Goal: Check status

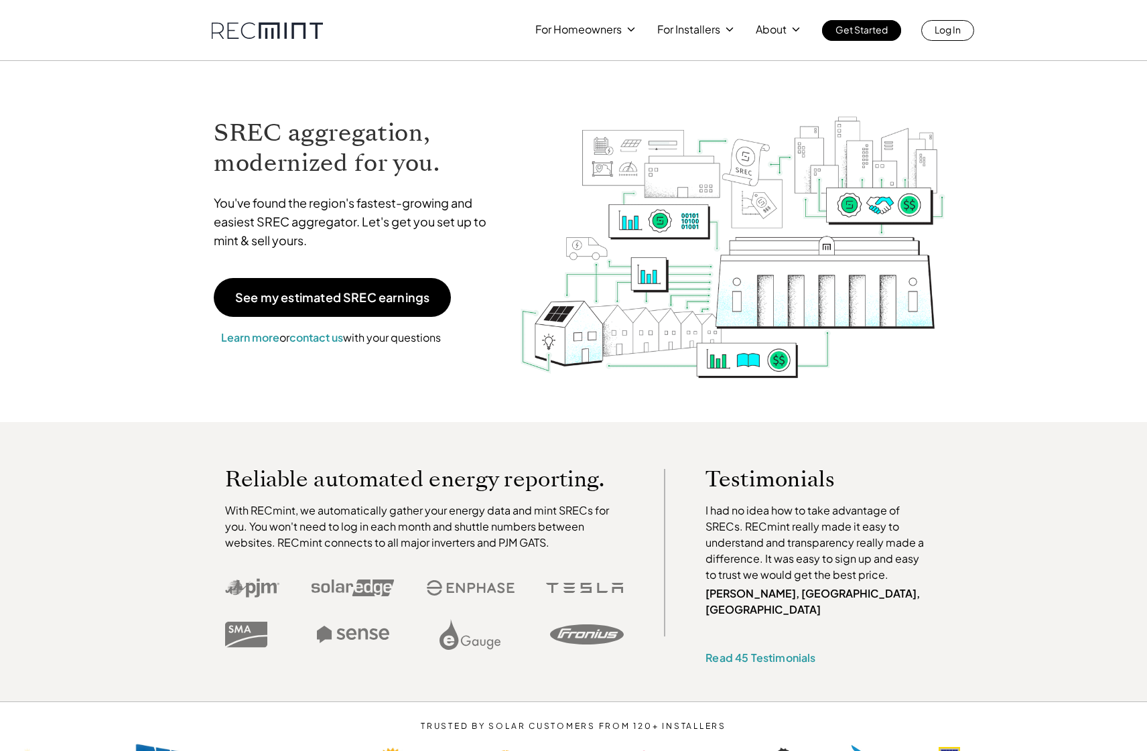
click at [926, 41] on div "For Homeowners For Installers About Get Started Log In" at bounding box center [573, 30] width 1147 height 61
click at [938, 32] on p "Log In" at bounding box center [947, 29] width 26 height 19
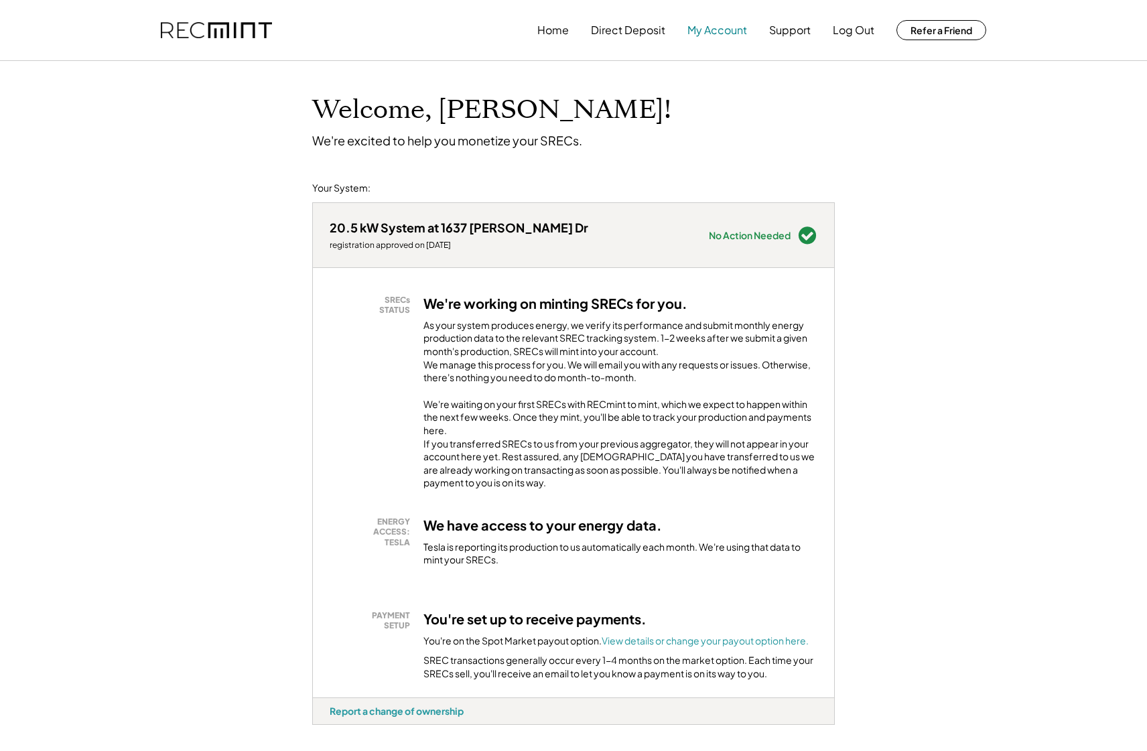
click at [713, 29] on button "My Account" at bounding box center [717, 30] width 60 height 27
click at [240, 190] on div "Welcome, Christopher! We're excited to help you monetize your SRECs. Your Syste…" at bounding box center [573, 744] width 1147 height 1366
drag, startPoint x: 453, startPoint y: 248, endPoint x: 424, endPoint y: 246, distance: 29.6
click at [425, 246] on div "registration approved on 7/07/25" at bounding box center [458, 245] width 259 height 11
click at [418, 245] on div "registration approved on 7/07/25" at bounding box center [458, 245] width 259 height 11
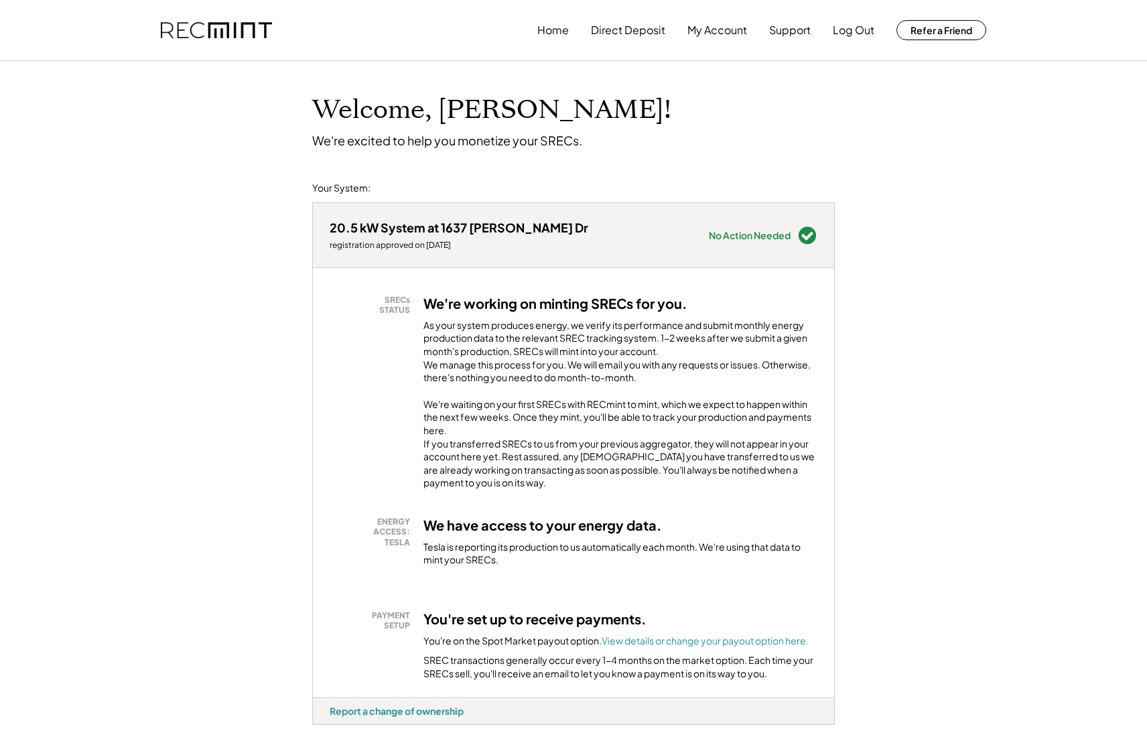
drag, startPoint x: 424, startPoint y: 245, endPoint x: 459, endPoint y: 242, distance: 34.9
click at [459, 242] on div "registration approved on 7/07/25" at bounding box center [458, 245] width 259 height 11
copy div "7/07/25"
click at [615, 354] on div "As your system produces energy, we verify its performance and submit monthly en…" at bounding box center [620, 355] width 394 height 72
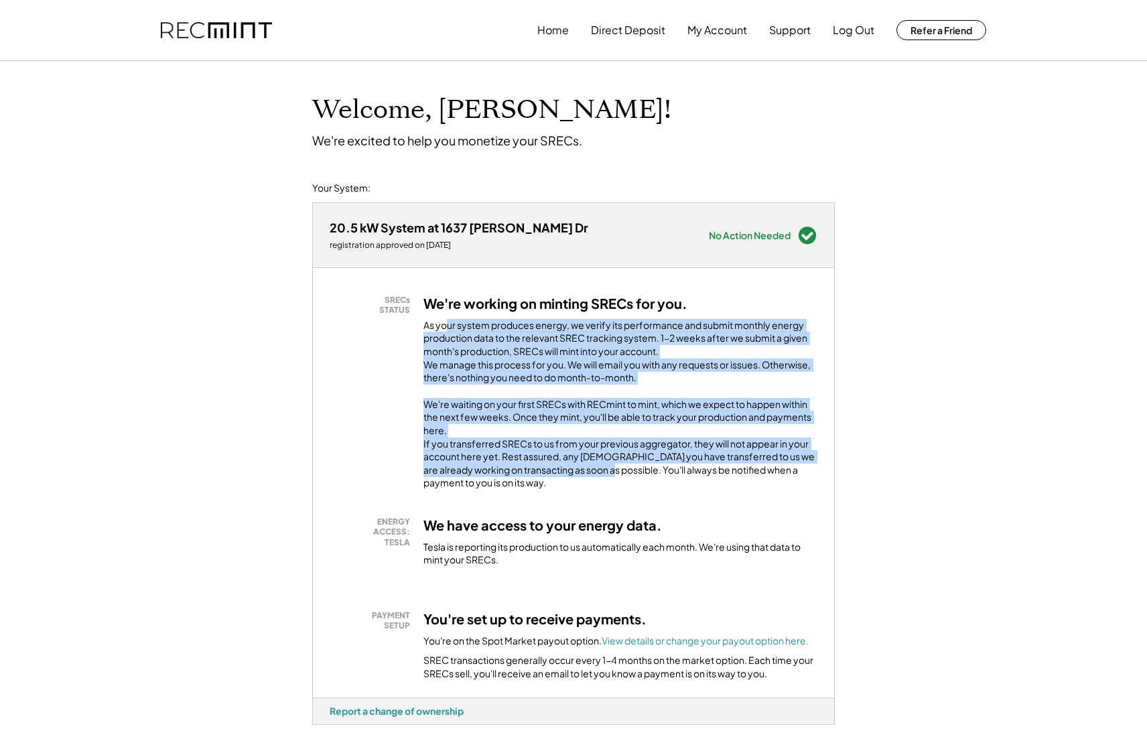
drag, startPoint x: 621, startPoint y: 495, endPoint x: 698, endPoint y: 515, distance: 79.6
click at [685, 520] on div "SRECs STATUS We're working on minting SRECs for you. As your system produces en…" at bounding box center [573, 482] width 521 height 429
click at [660, 490] on div "We're waiting on your first SRECs with RECmint to mint, which we expect to happ…" at bounding box center [620, 444] width 394 height 92
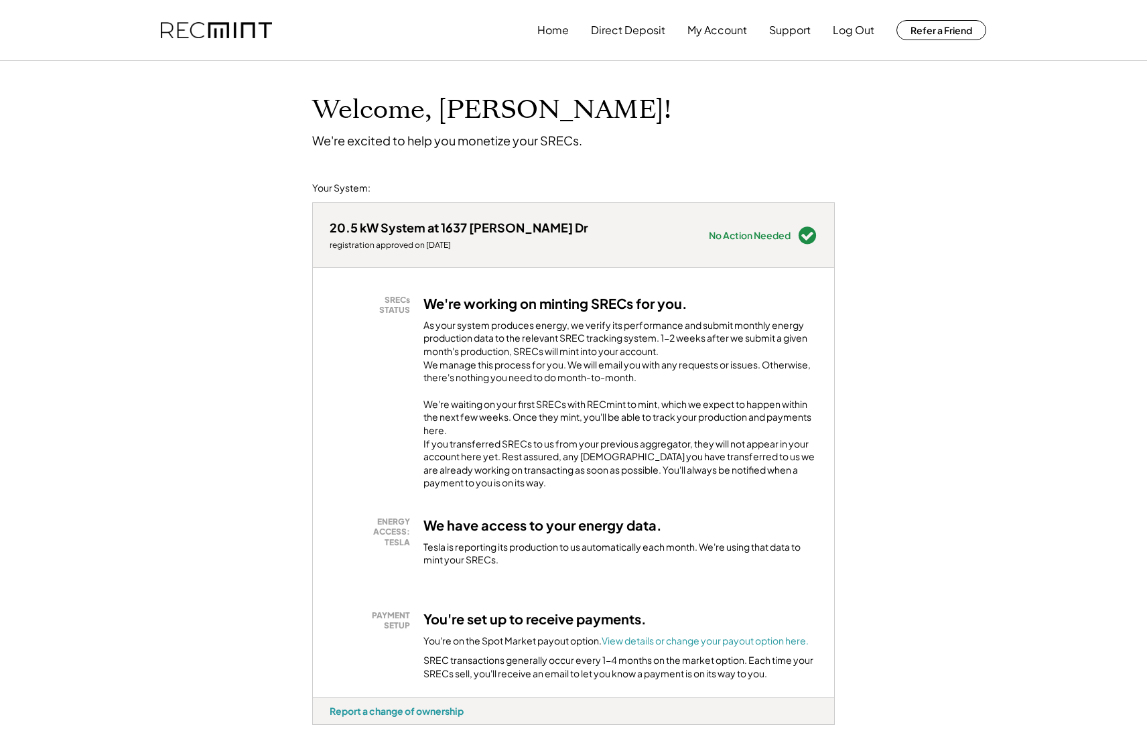
click at [543, 287] on div "SRECs STATUS We're working on minting SRECs for you. As your system produces en…" at bounding box center [573, 482] width 521 height 429
drag, startPoint x: 455, startPoint y: 244, endPoint x: 426, endPoint y: 245, distance: 28.8
click at [426, 245] on div "registration approved on 7/07/25" at bounding box center [458, 245] width 259 height 11
copy div "7/07/25"
click at [844, 134] on div "Welcome, Christopher! We're excited to help you monetize your SRECs." at bounding box center [573, 104] width 549 height 87
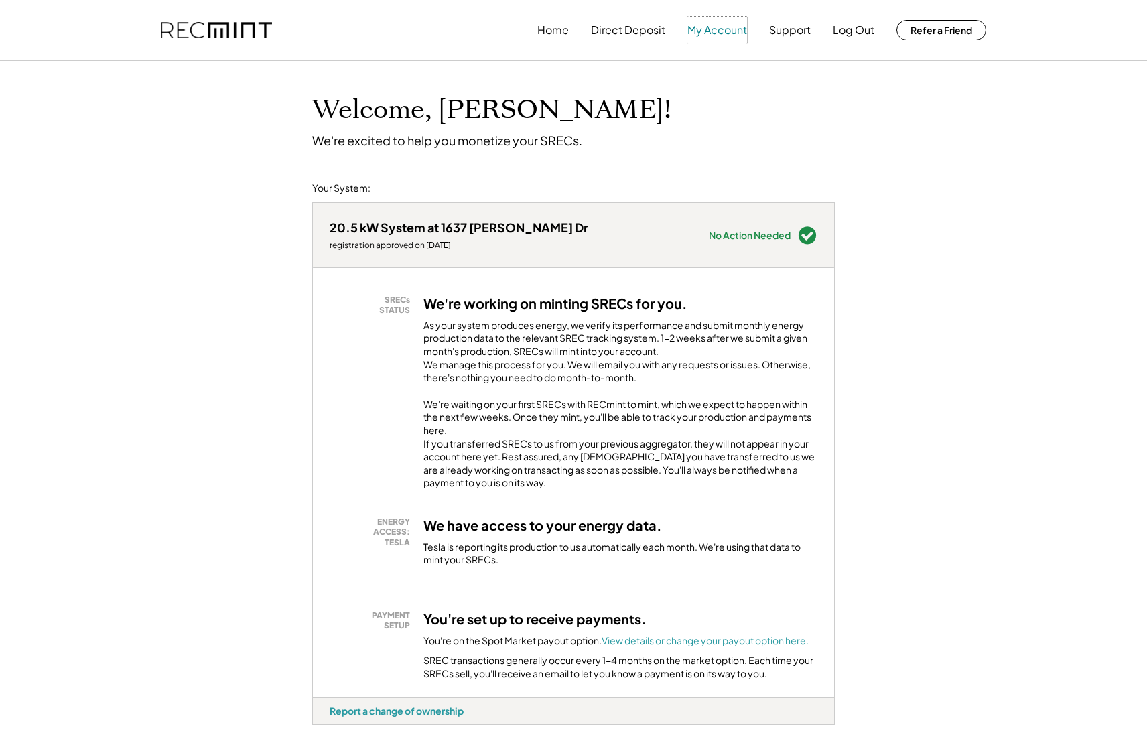
click at [736, 28] on button "My Account" at bounding box center [717, 30] width 60 height 27
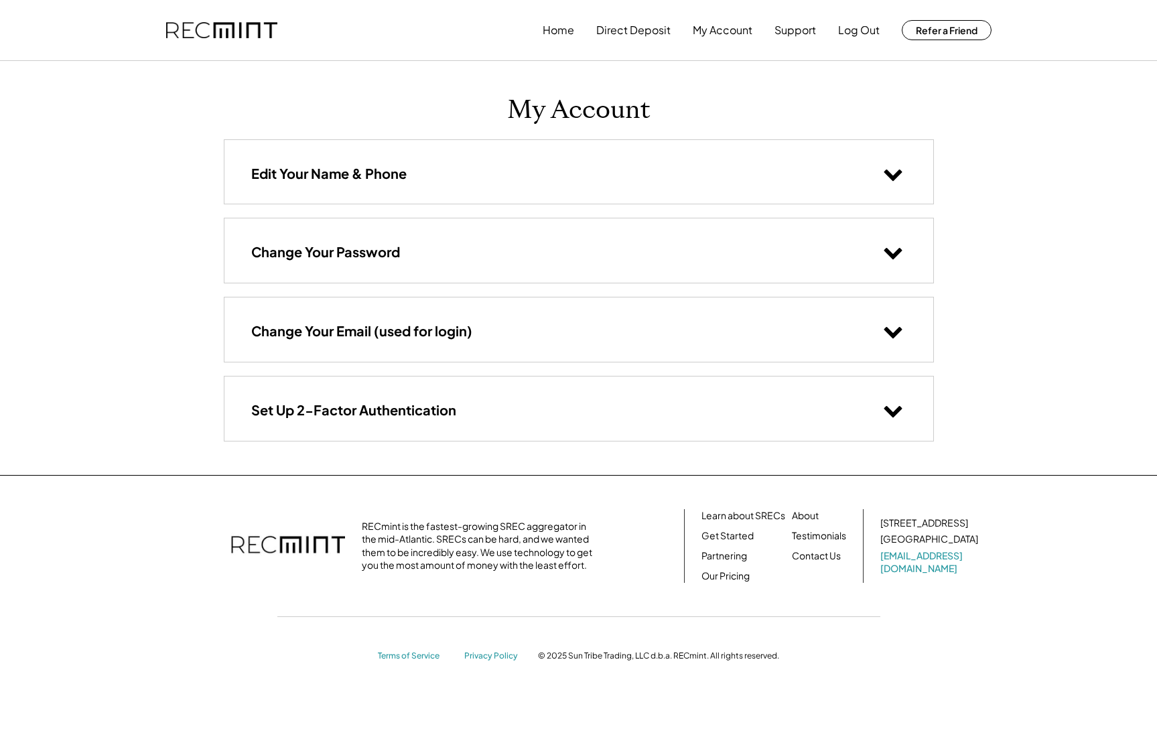
click at [514, 176] on div "Edit Your Name & Phone" at bounding box center [578, 172] width 709 height 64
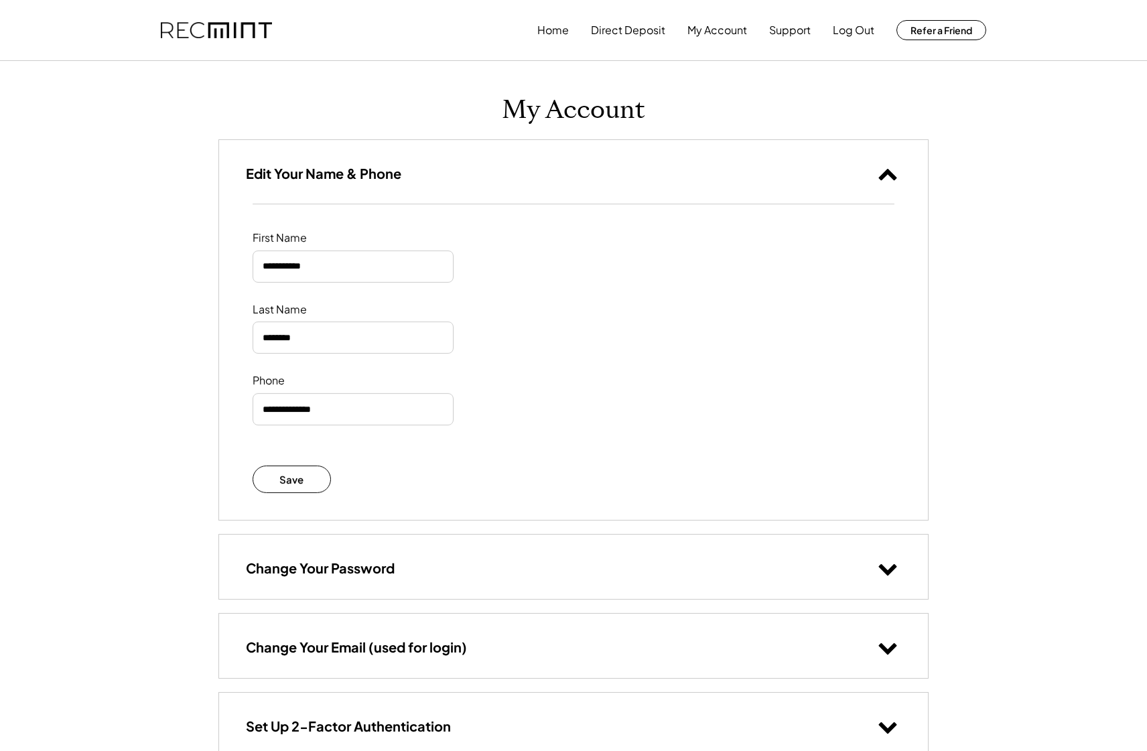
click at [520, 176] on div "Edit Your Name & Phone" at bounding box center [573, 172] width 709 height 64
